Goal: Information Seeking & Learning: Check status

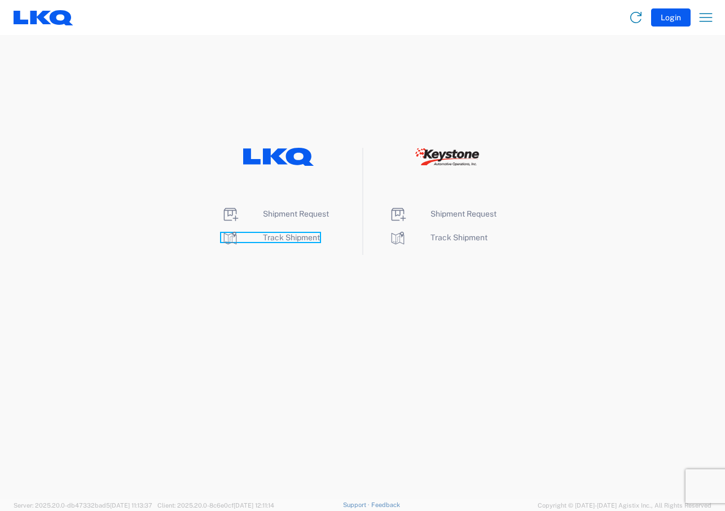
click at [301, 233] on span "Track Shipment" at bounding box center [291, 237] width 57 height 9
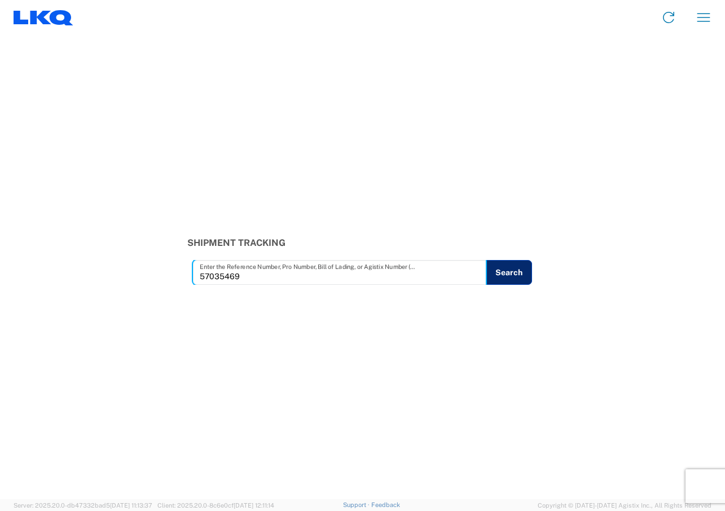
type input "57035469"
click at [508, 278] on button "Search" at bounding box center [509, 272] width 46 height 25
